Goal: Submit feedback/report problem: Submit feedback/report problem

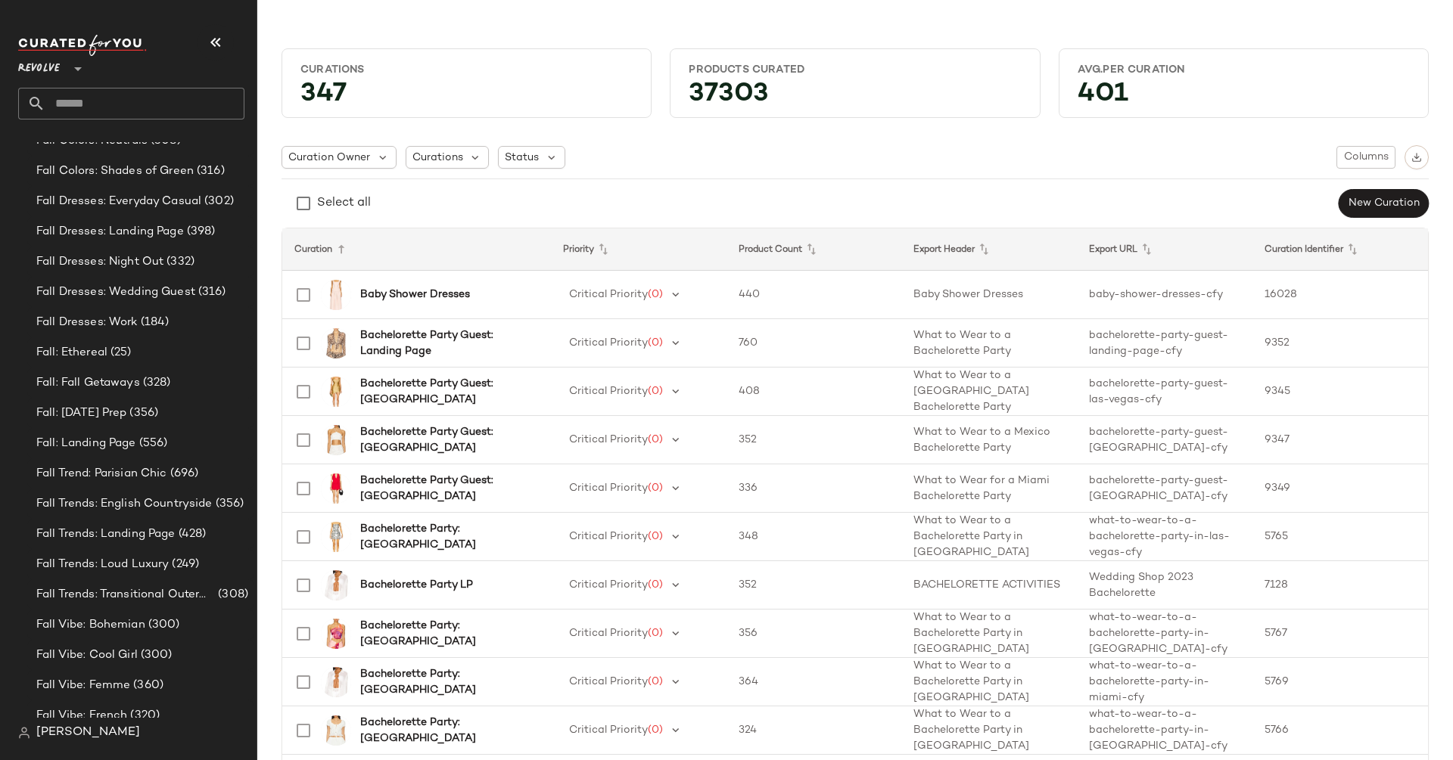
scroll to position [2486, 0]
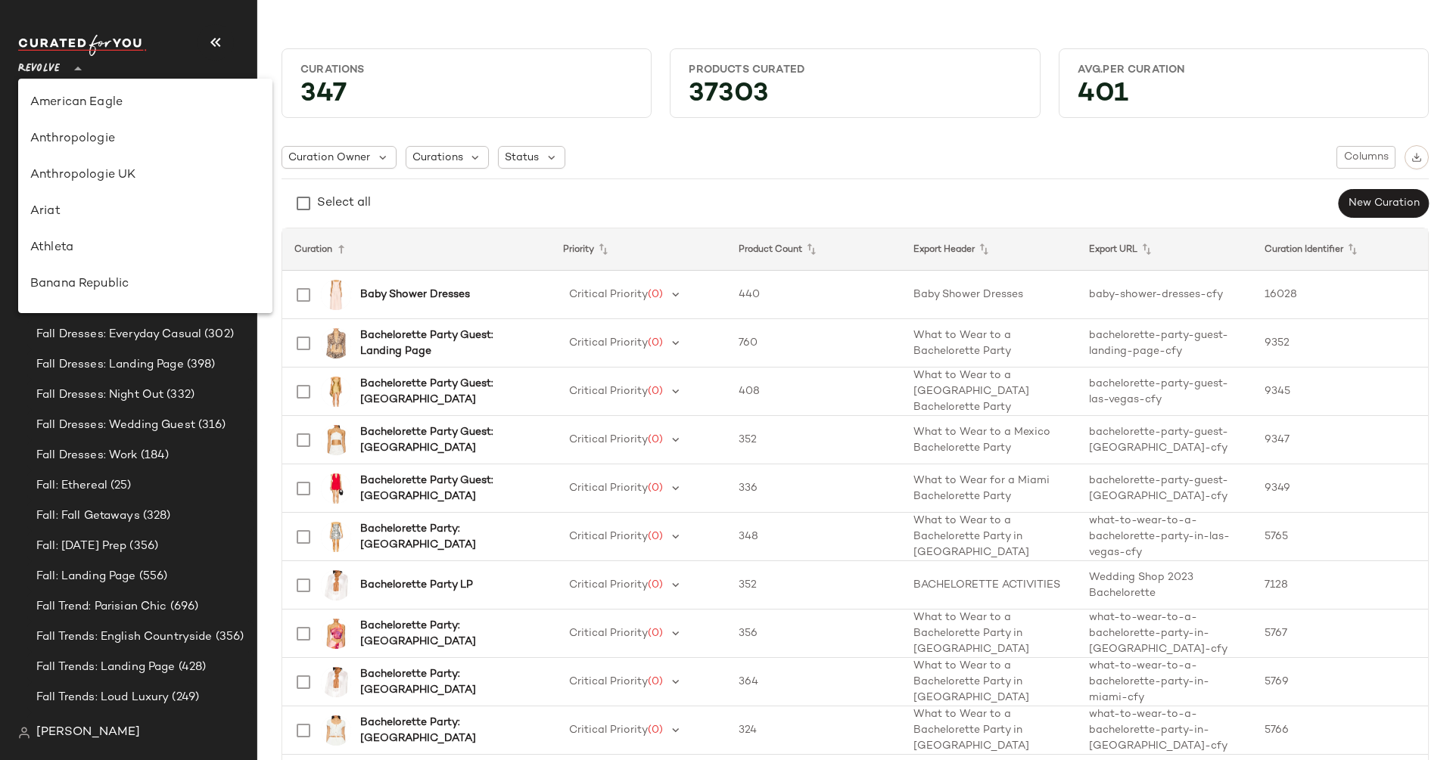
click at [36, 68] on span "Revolve" at bounding box center [39, 64] width 42 height 27
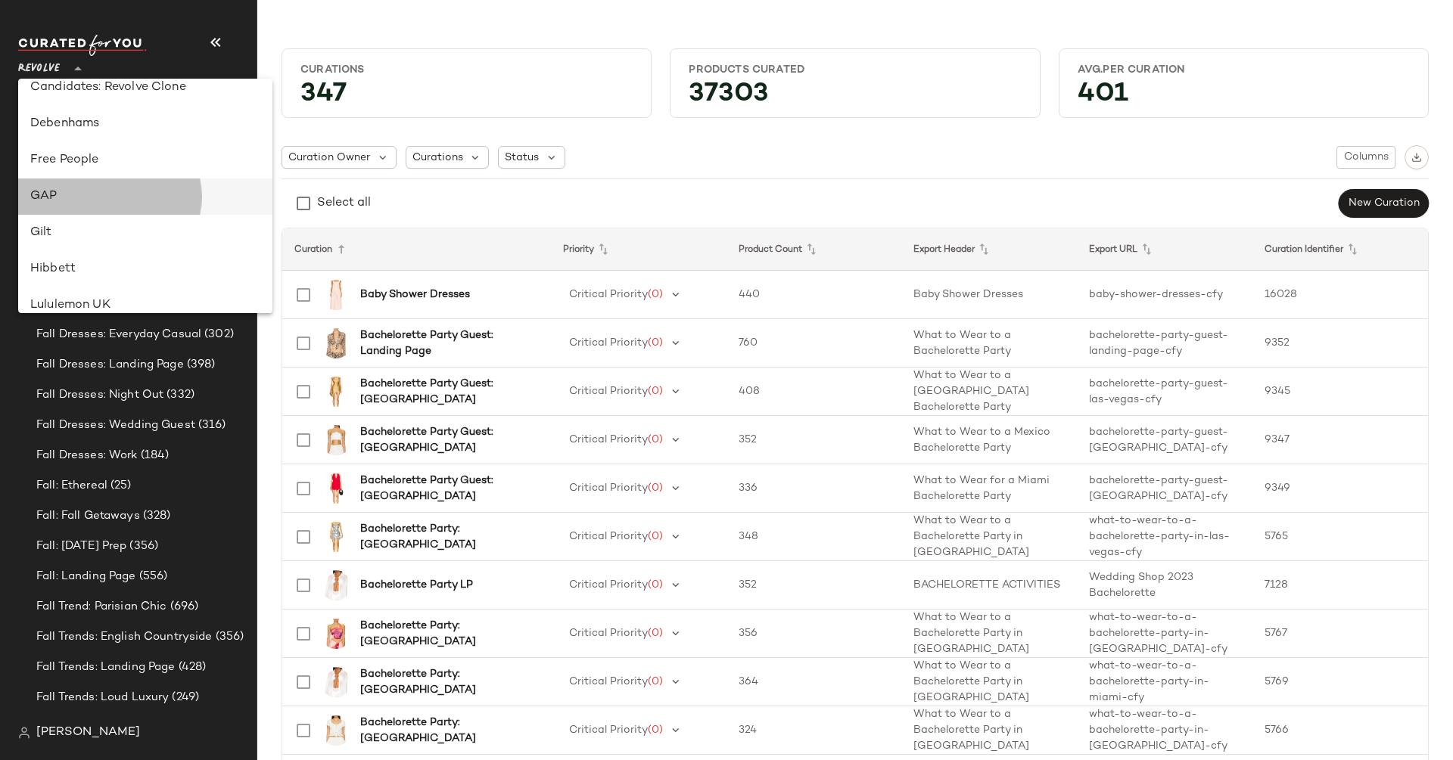
click at [76, 204] on div "GAP" at bounding box center [145, 197] width 230 height 18
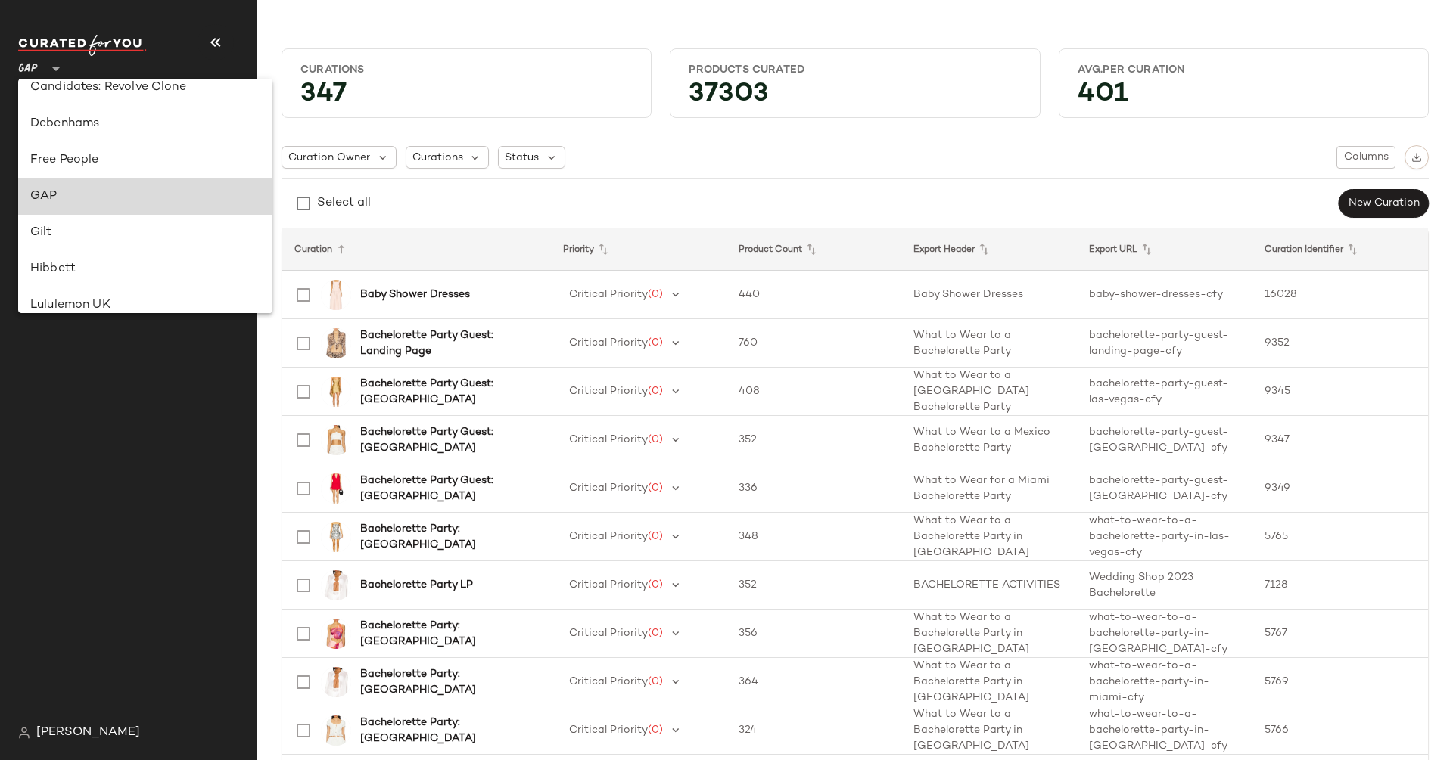
scroll to position [0, 0]
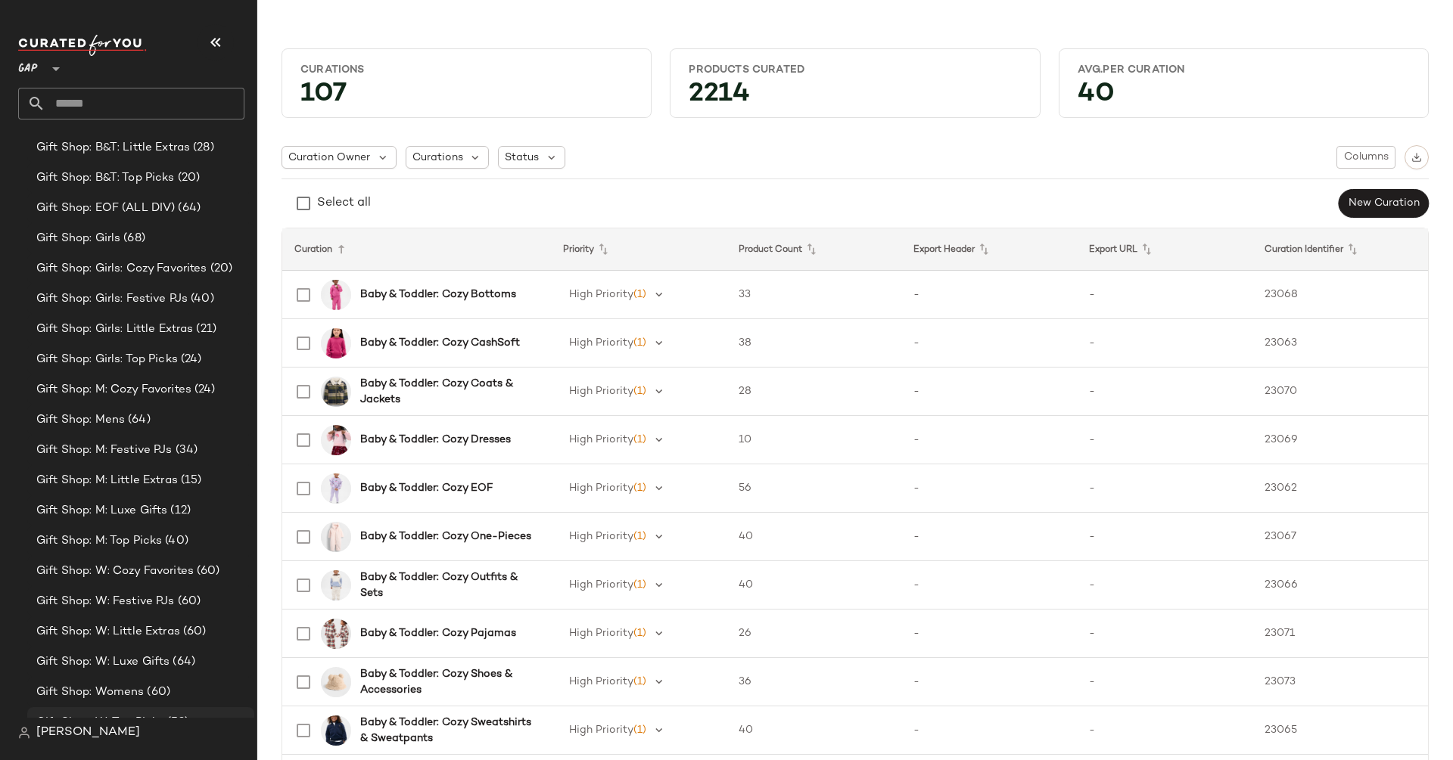
scroll to position [1115, 0]
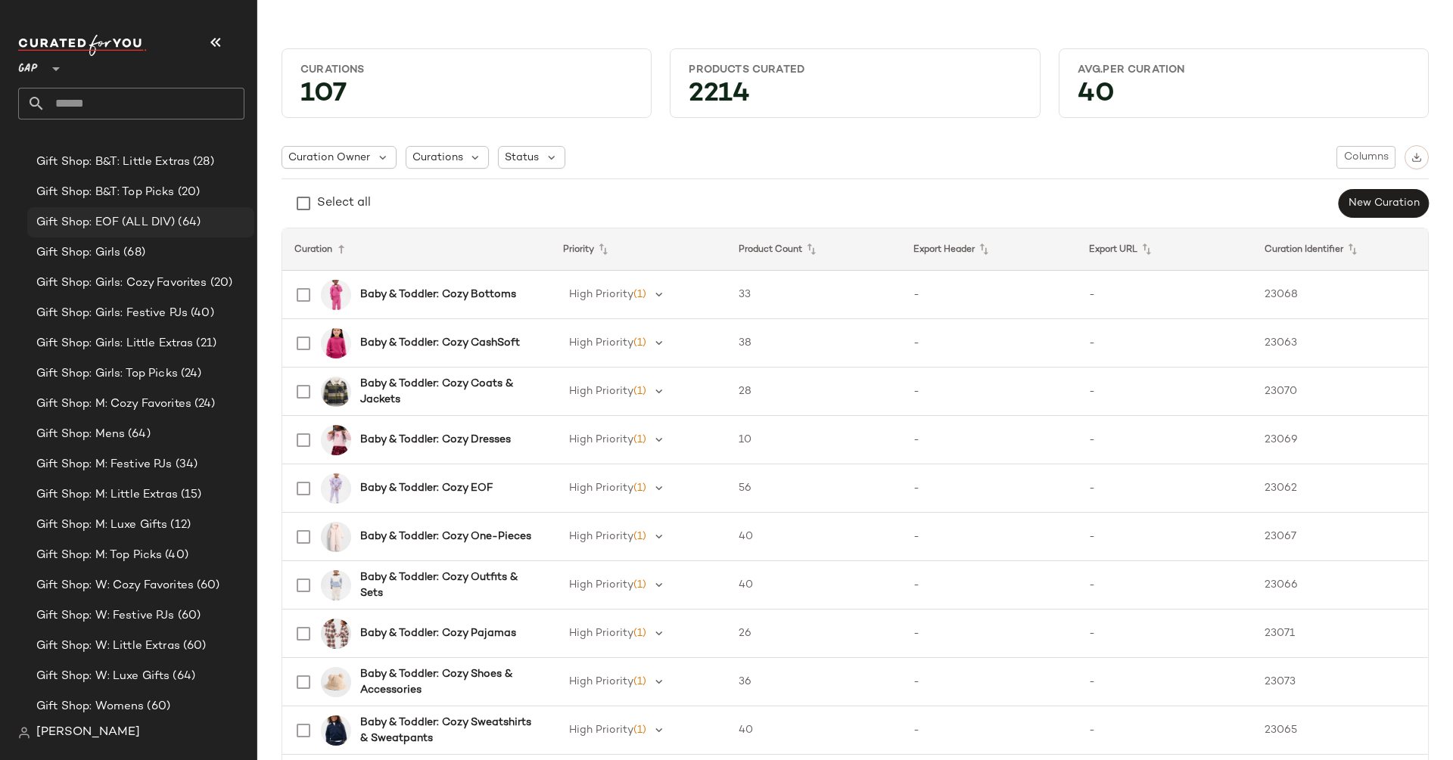
click at [159, 210] on div "Gift Shop: EOF (ALL DIV) (64)" at bounding box center [140, 222] width 227 height 30
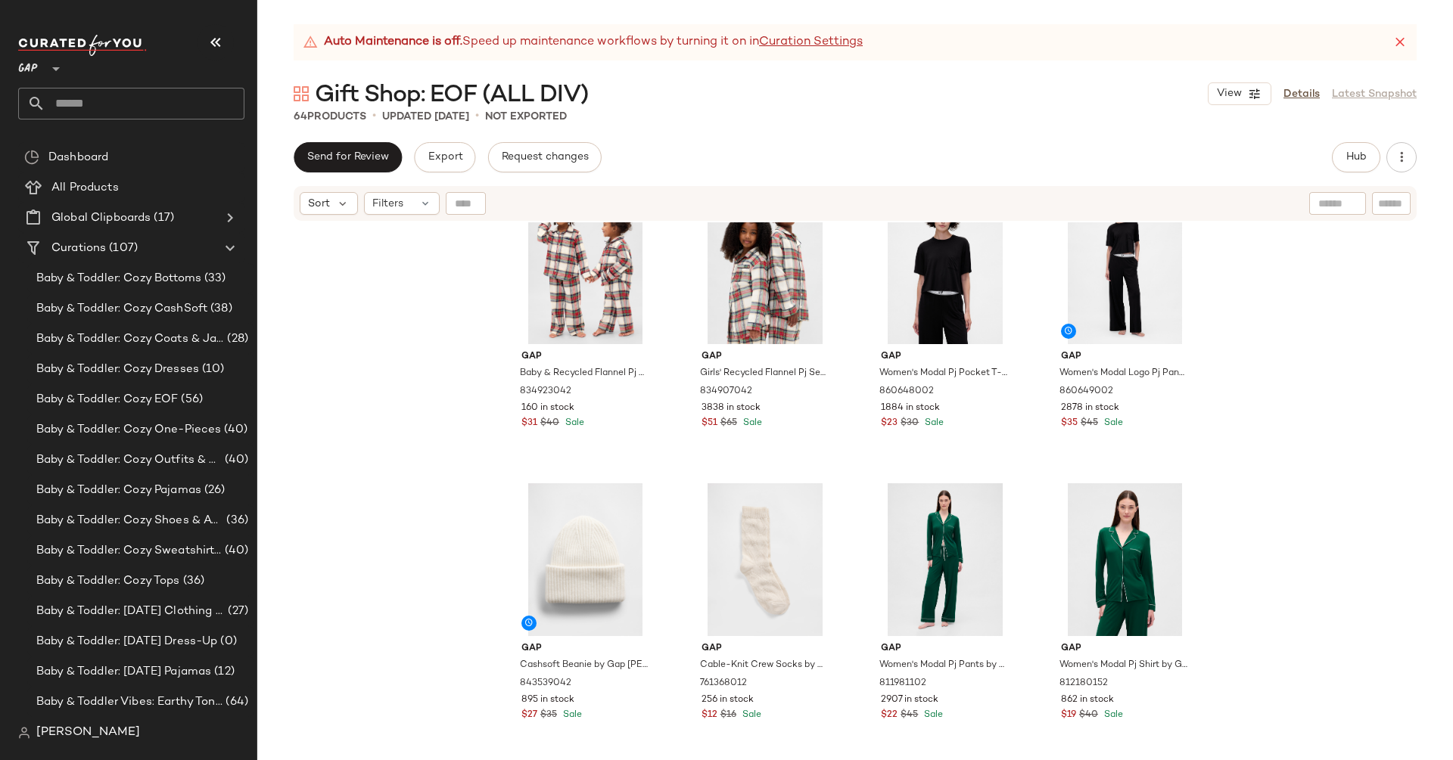
click at [46, 63] on div at bounding box center [54, 60] width 21 height 38
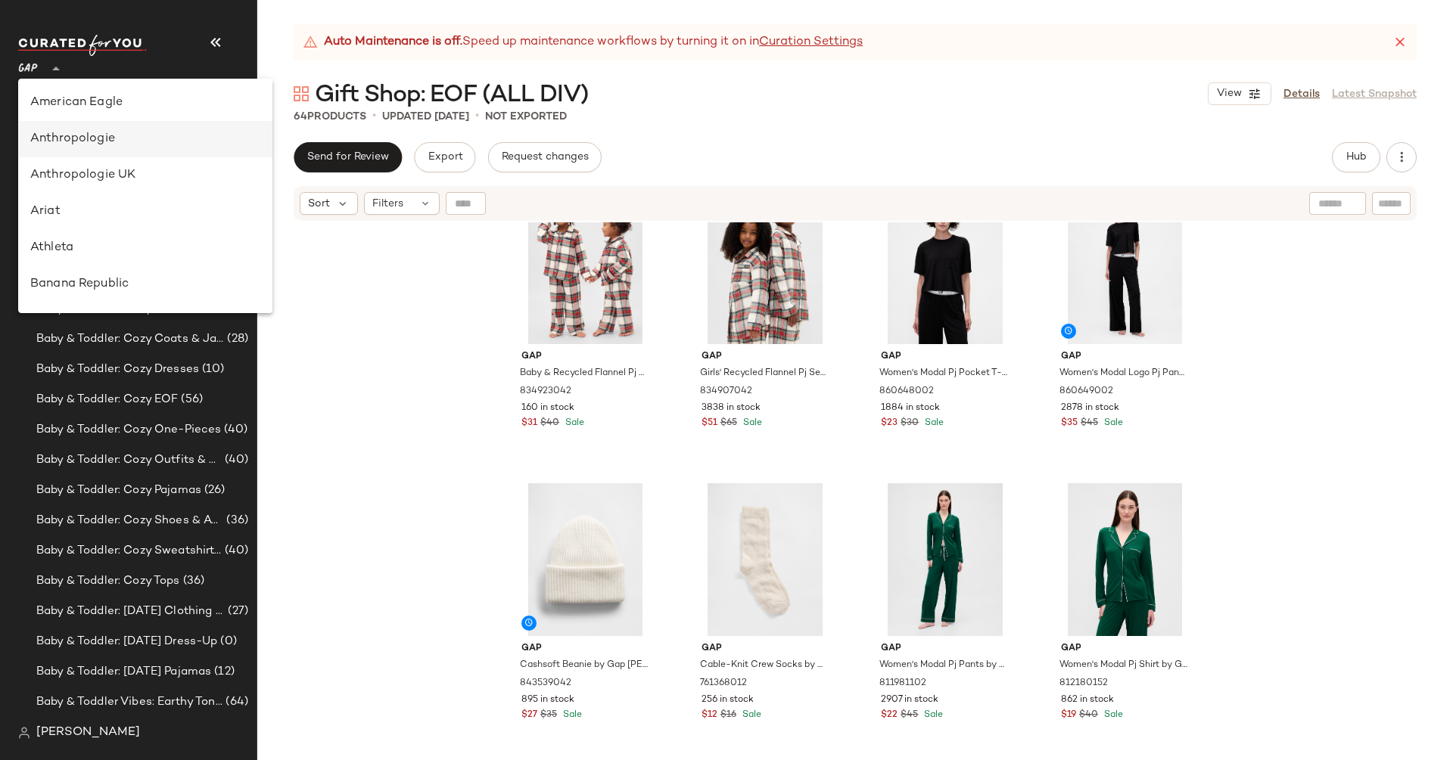
click at [83, 141] on div "Anthropologie" at bounding box center [145, 139] width 230 height 18
type input "**"
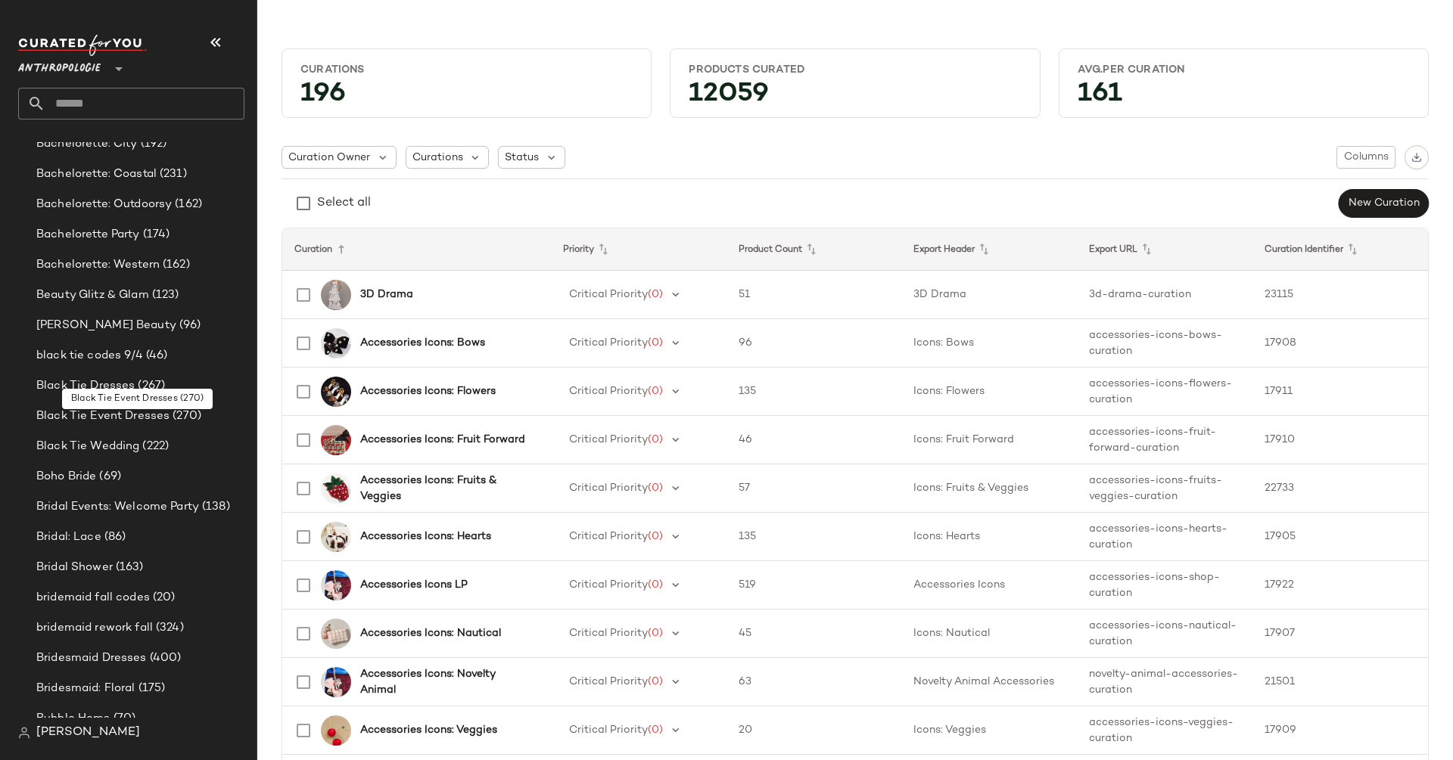
scroll to position [608, 0]
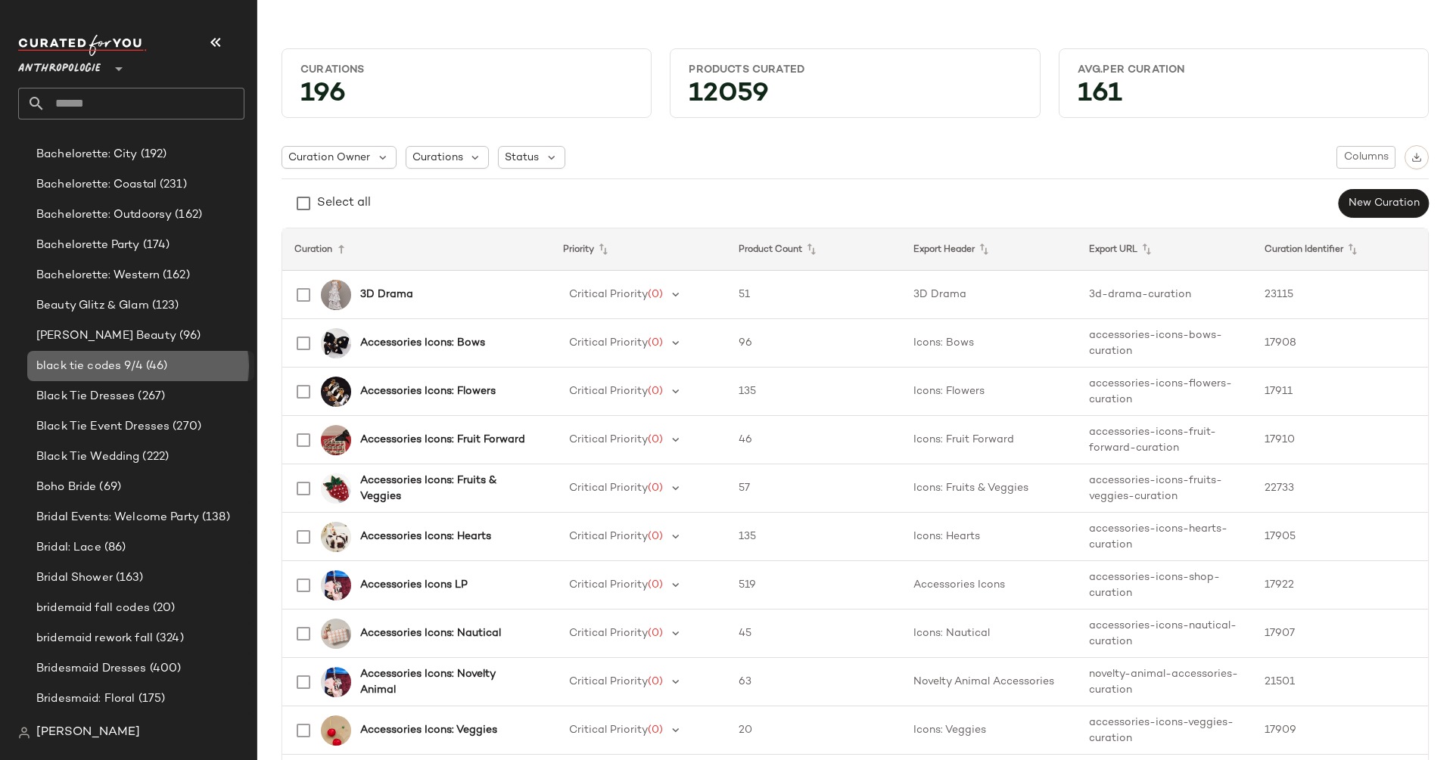
click at [163, 372] on span "(46)" at bounding box center [155, 366] width 25 height 17
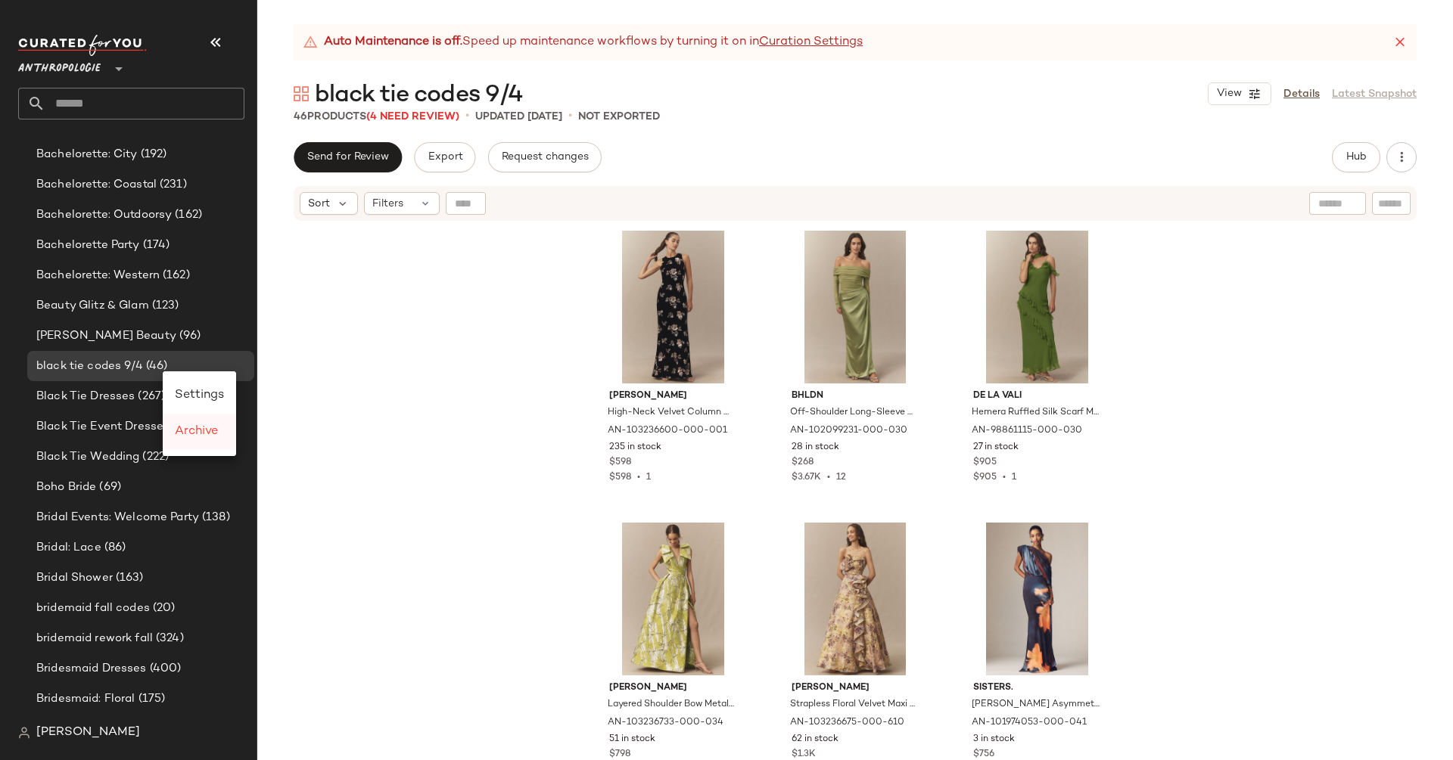
click at [210, 430] on span "Archive" at bounding box center [196, 431] width 43 height 13
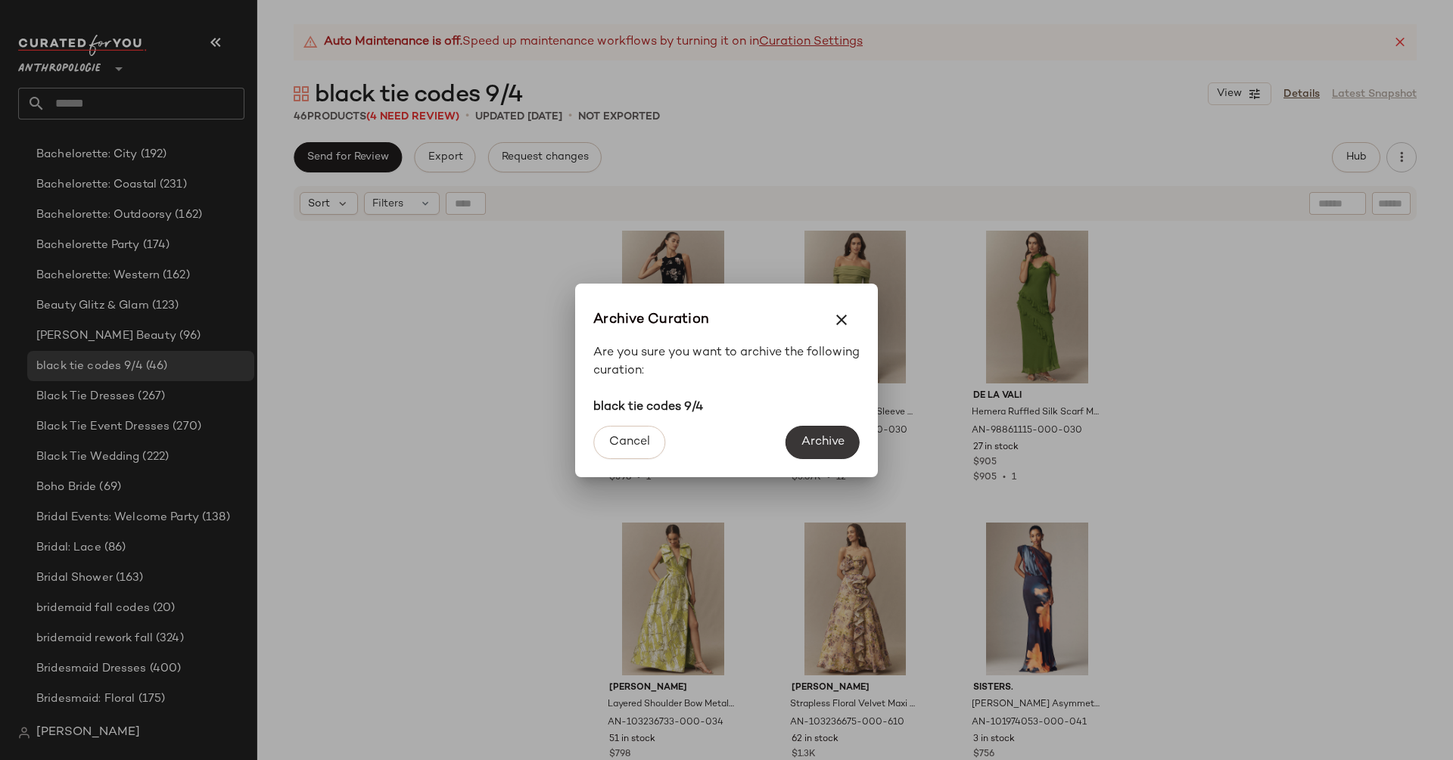
click at [823, 450] on button "Archive" at bounding box center [822, 442] width 74 height 33
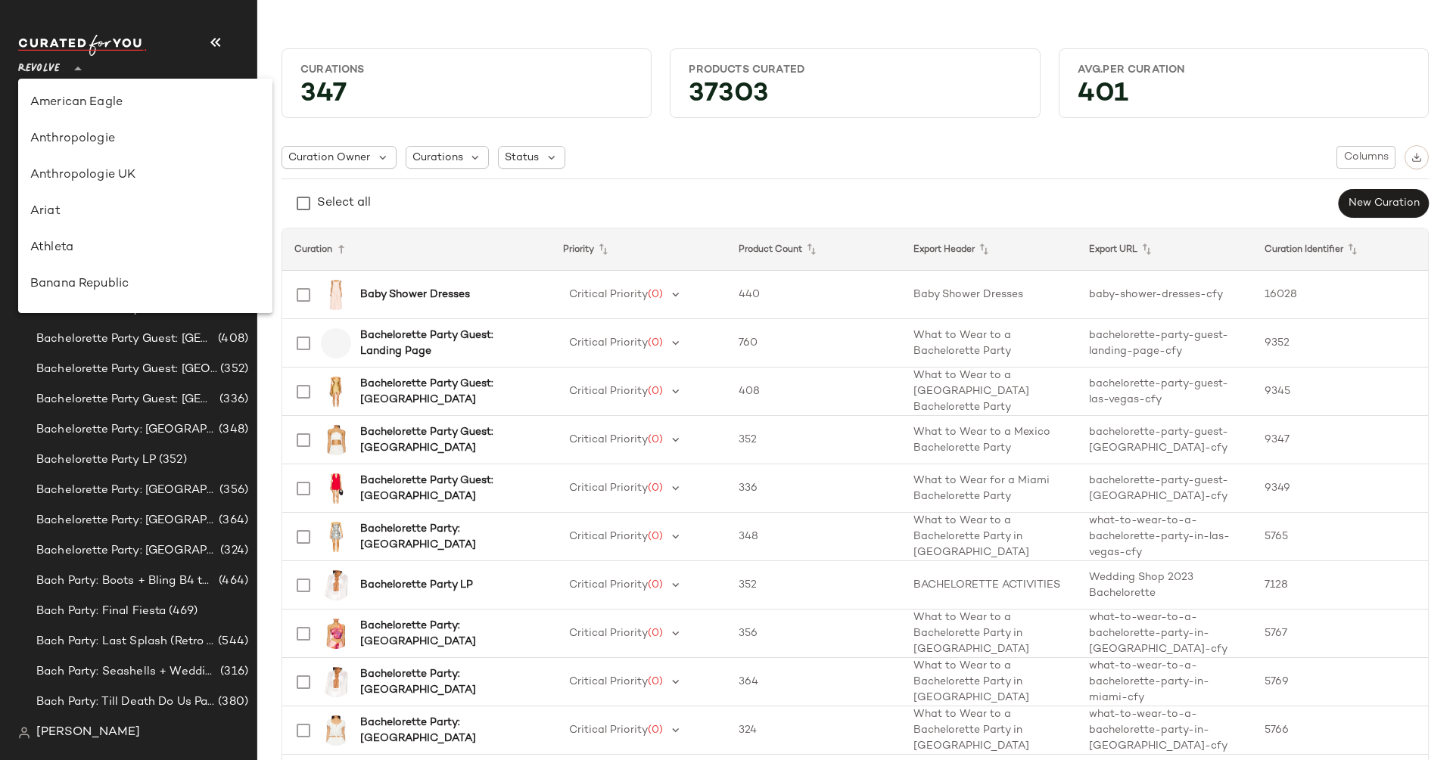
click at [42, 66] on span "Revolve" at bounding box center [39, 64] width 42 height 27
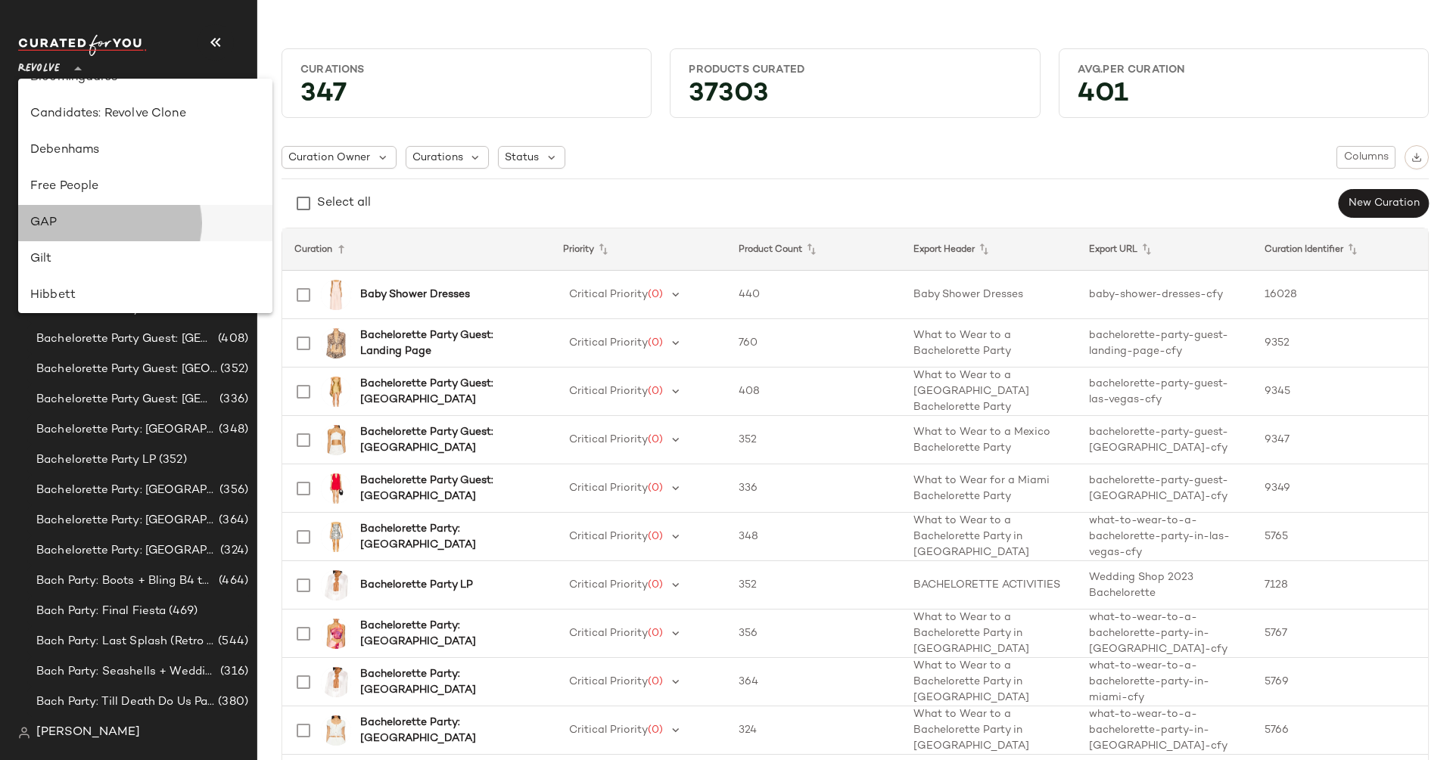
click at [114, 208] on div "GAP" at bounding box center [145, 223] width 254 height 36
type input "**"
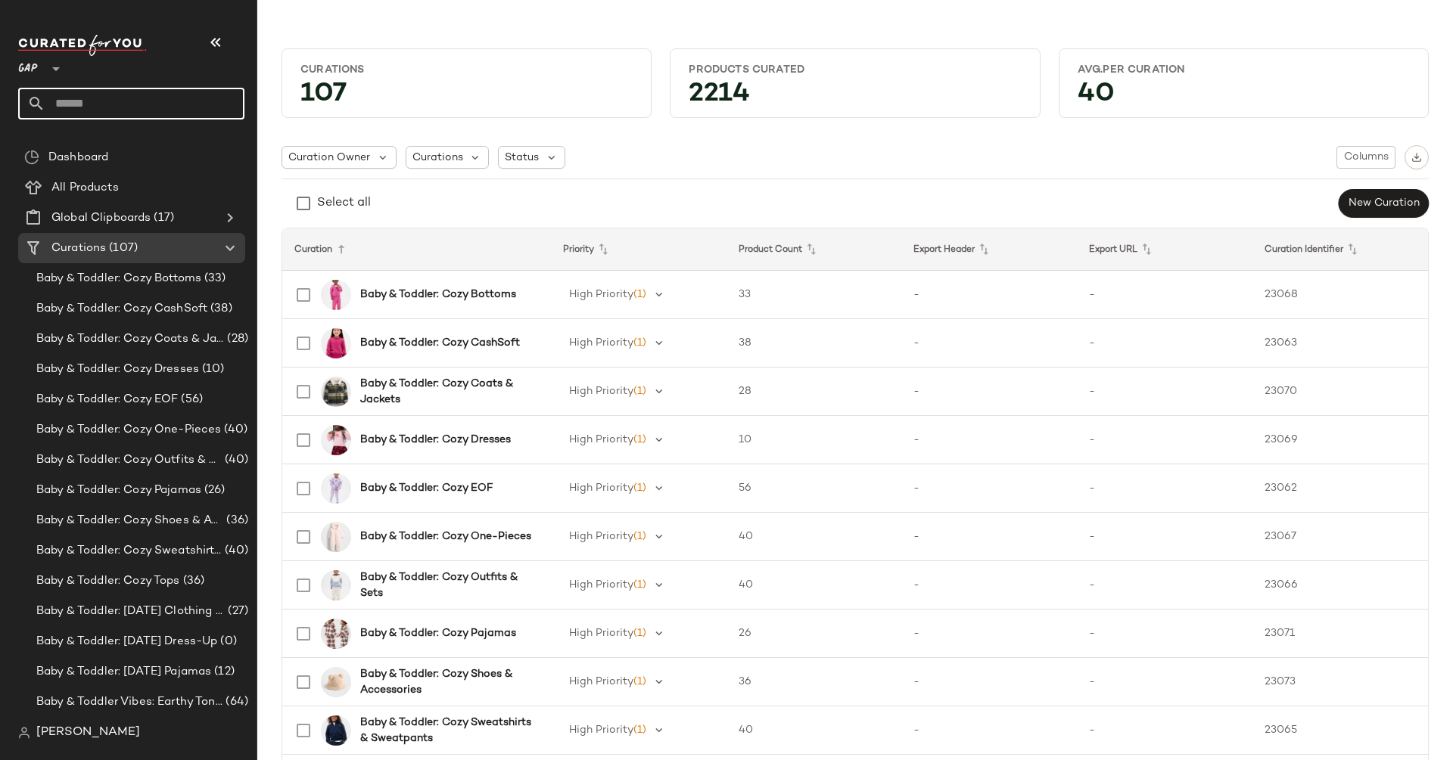
click at [124, 106] on input "text" at bounding box center [144, 104] width 199 height 32
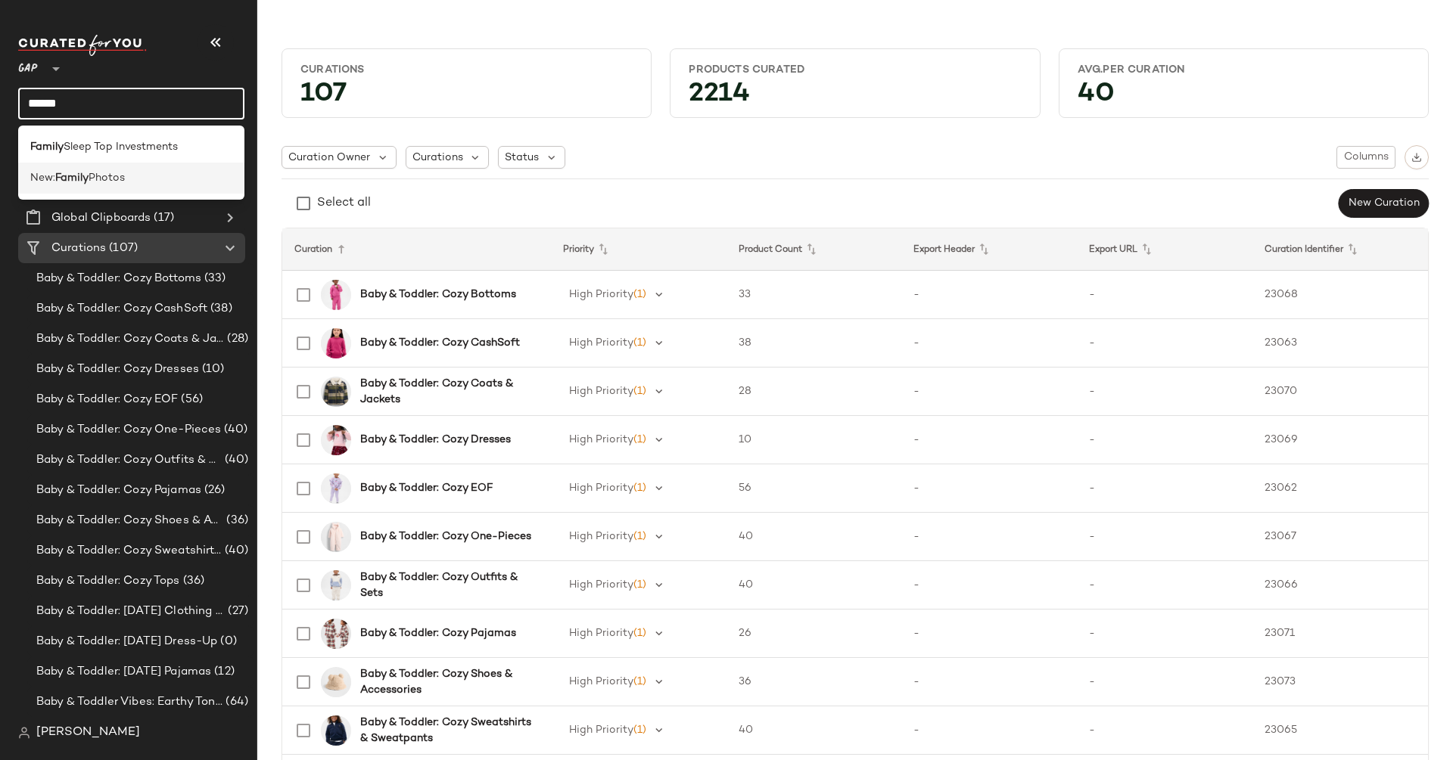
type input "******"
click at [114, 182] on span "Photos" at bounding box center [107, 178] width 36 height 16
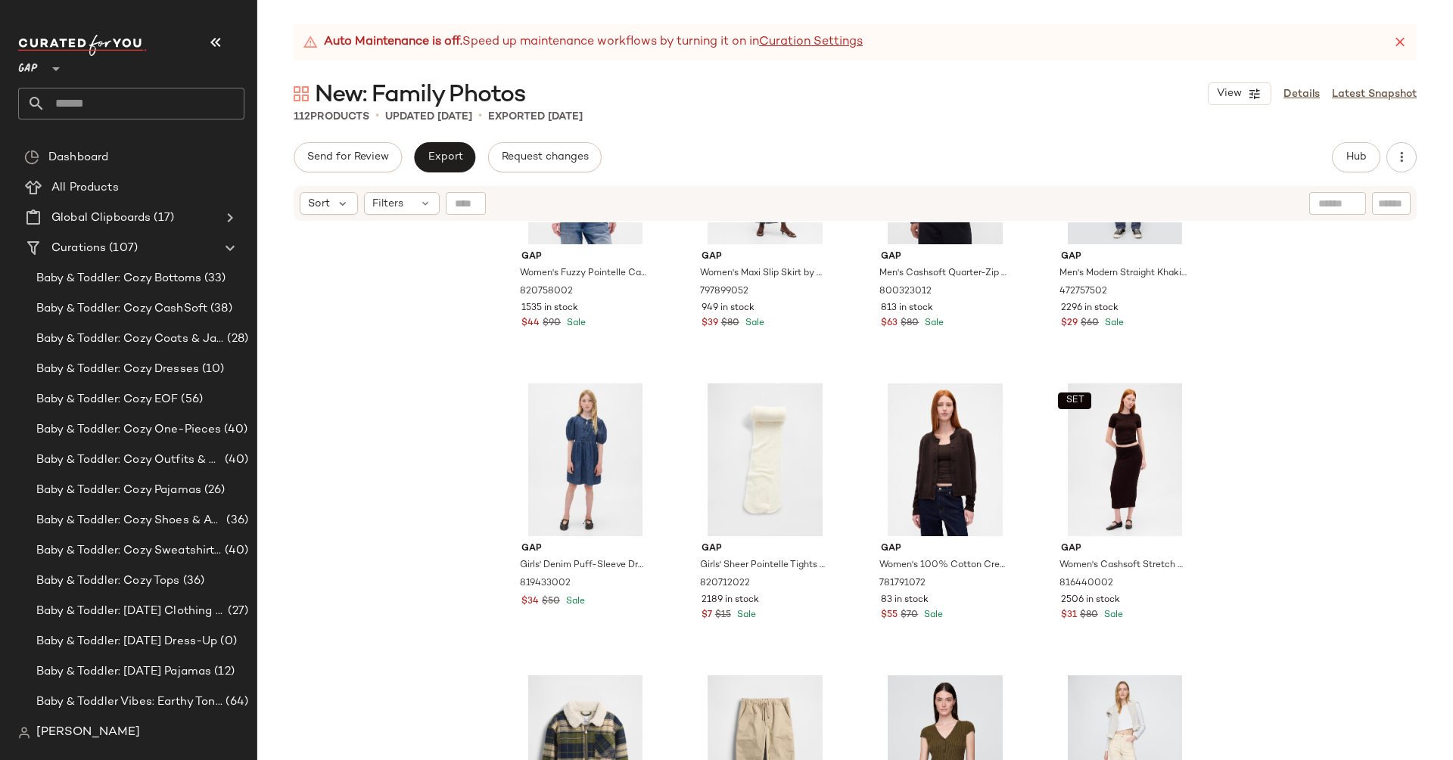
scroll to position [4215, 0]
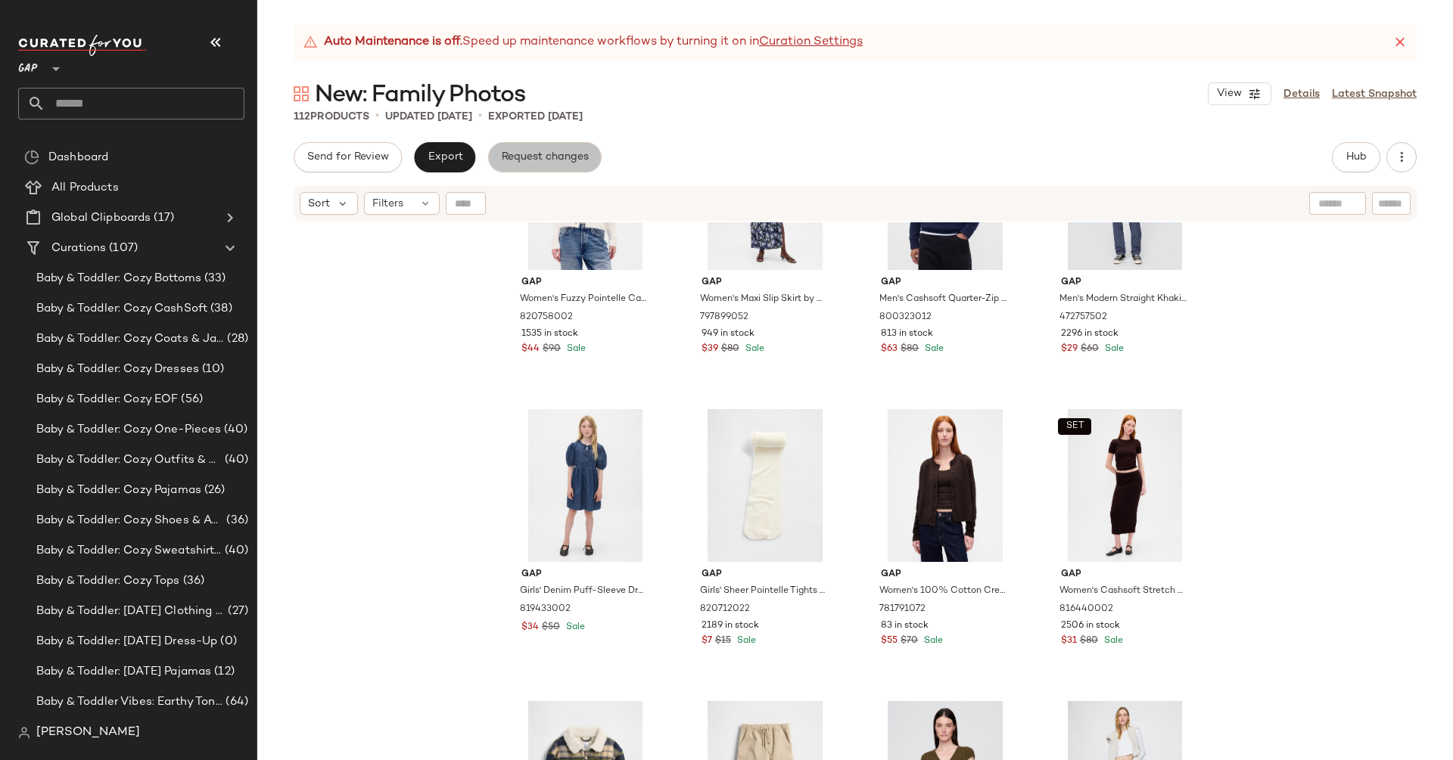
click at [520, 153] on span "Request changes" at bounding box center [545, 157] width 88 height 12
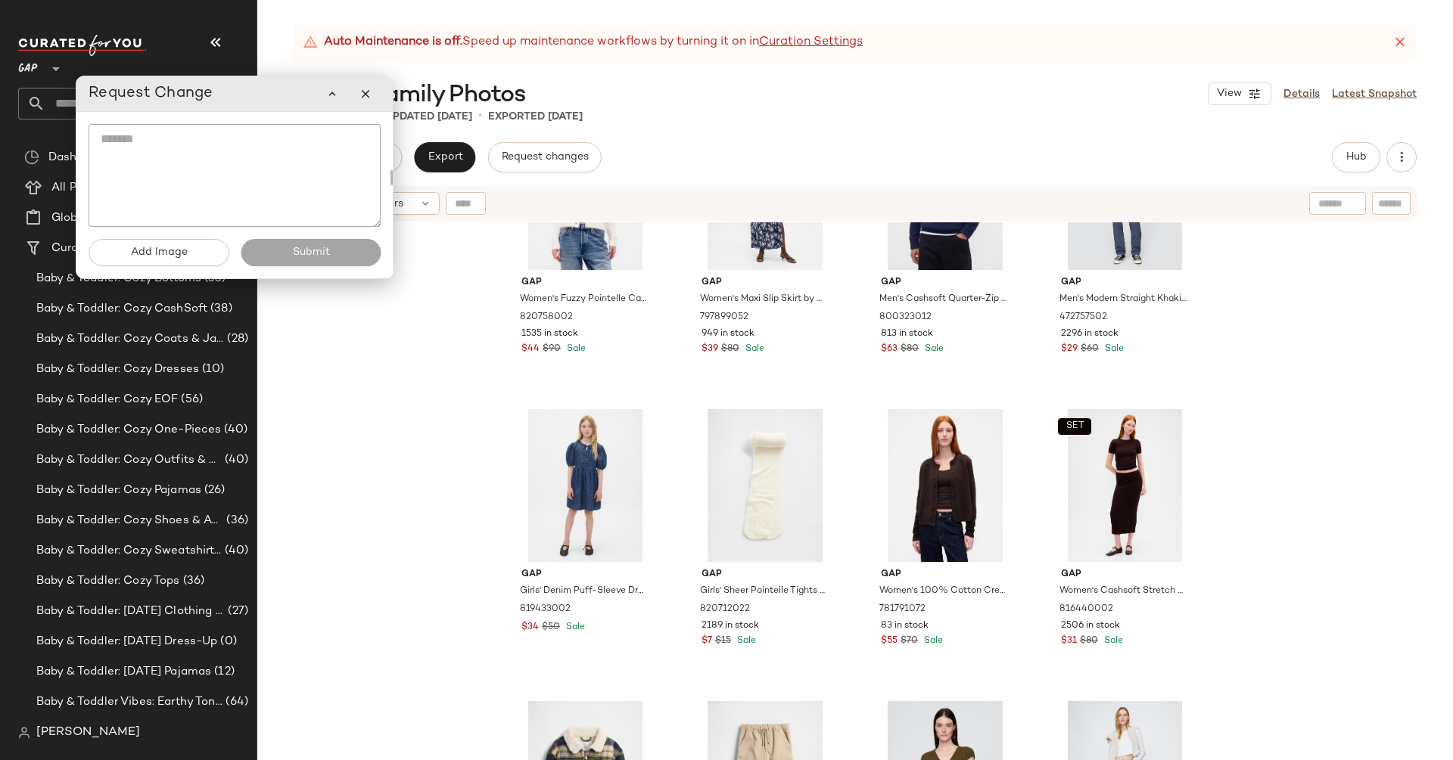
click at [251, 167] on textarea at bounding box center [235, 175] width 292 height 103
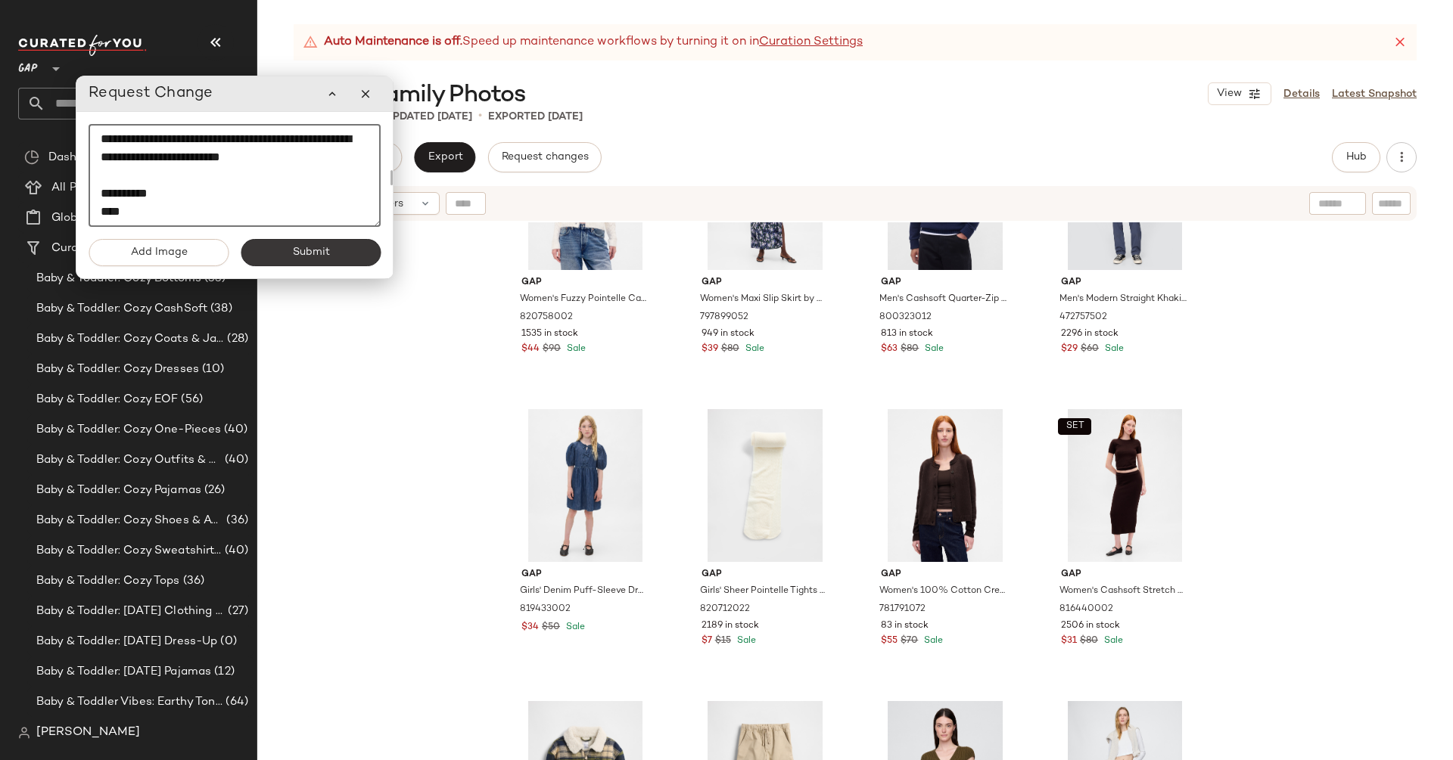
type textarea "**********"
click at [339, 256] on button "Submit" at bounding box center [311, 252] width 140 height 27
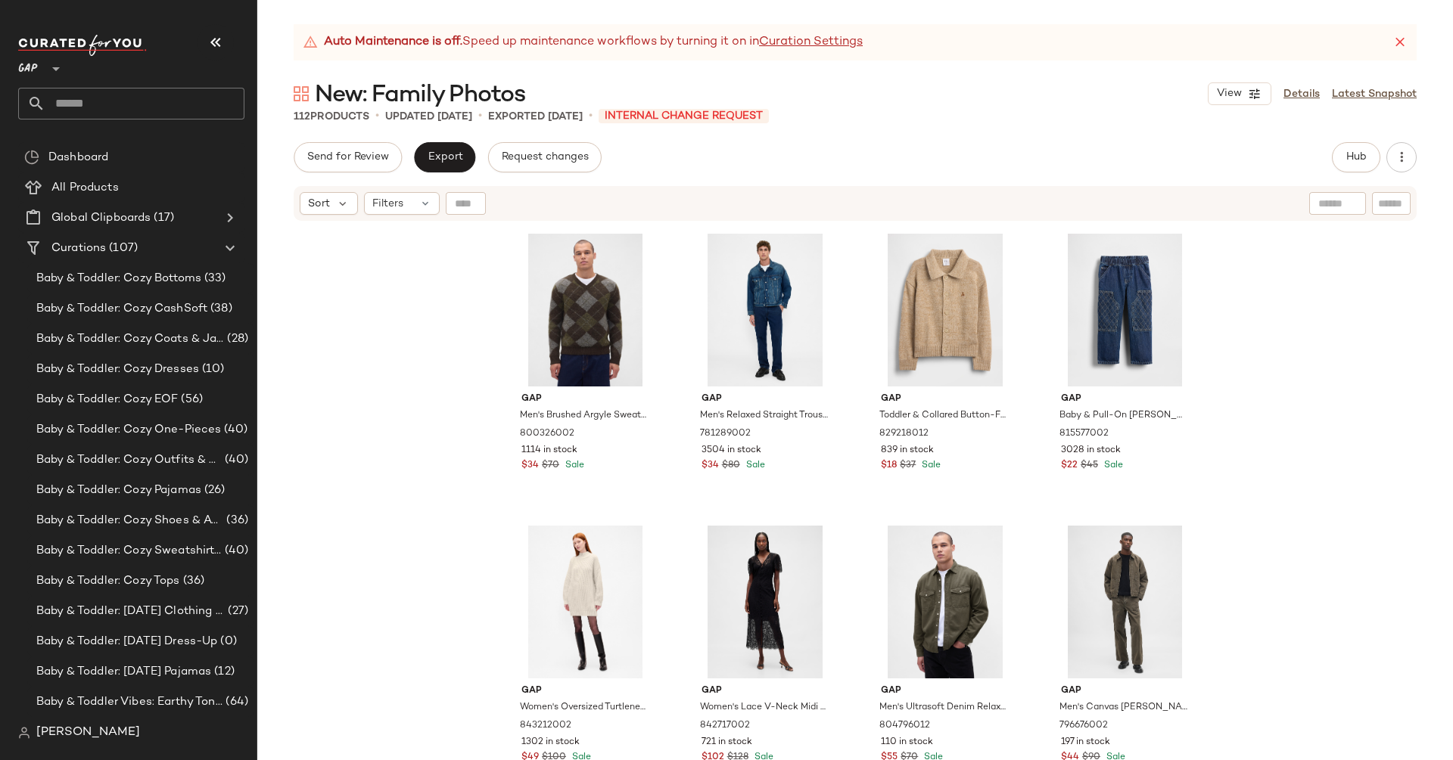
scroll to position [7605, 0]
